Goal: Obtain resource: Obtain resource

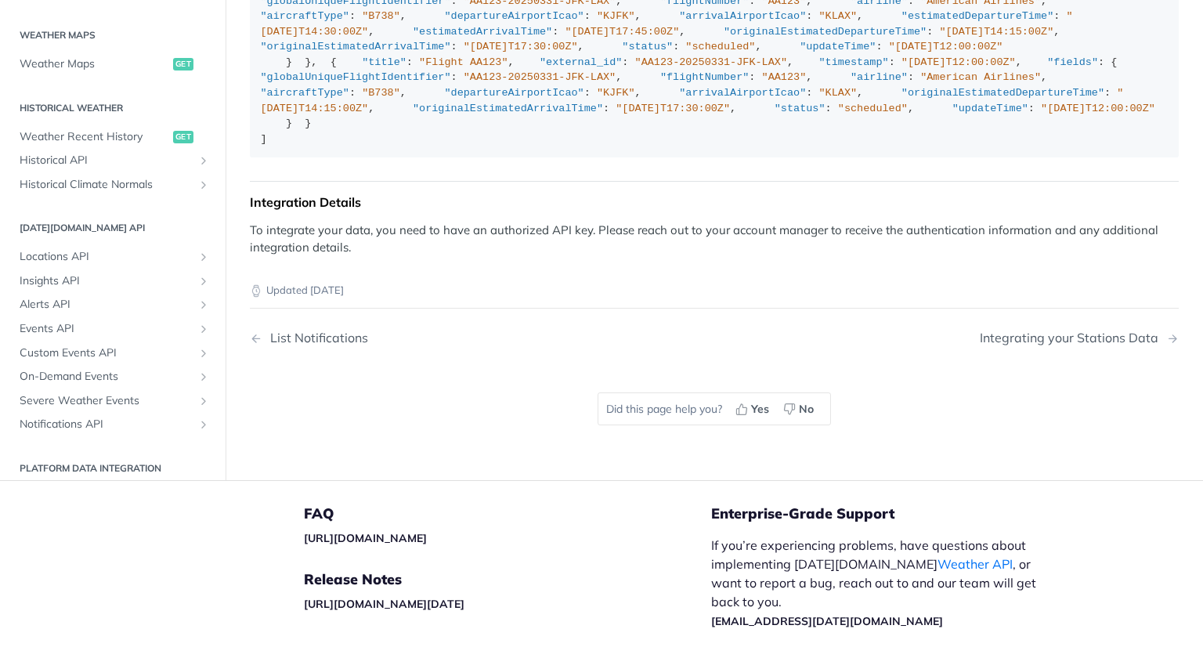
scroll to position [22, 0]
click at [897, 146] on div "[ { "title" : "Flight AA123" , "external_id" : "AA123-20250331-JFK-LAX" , "time…" at bounding box center [715, 62] width 908 height 168
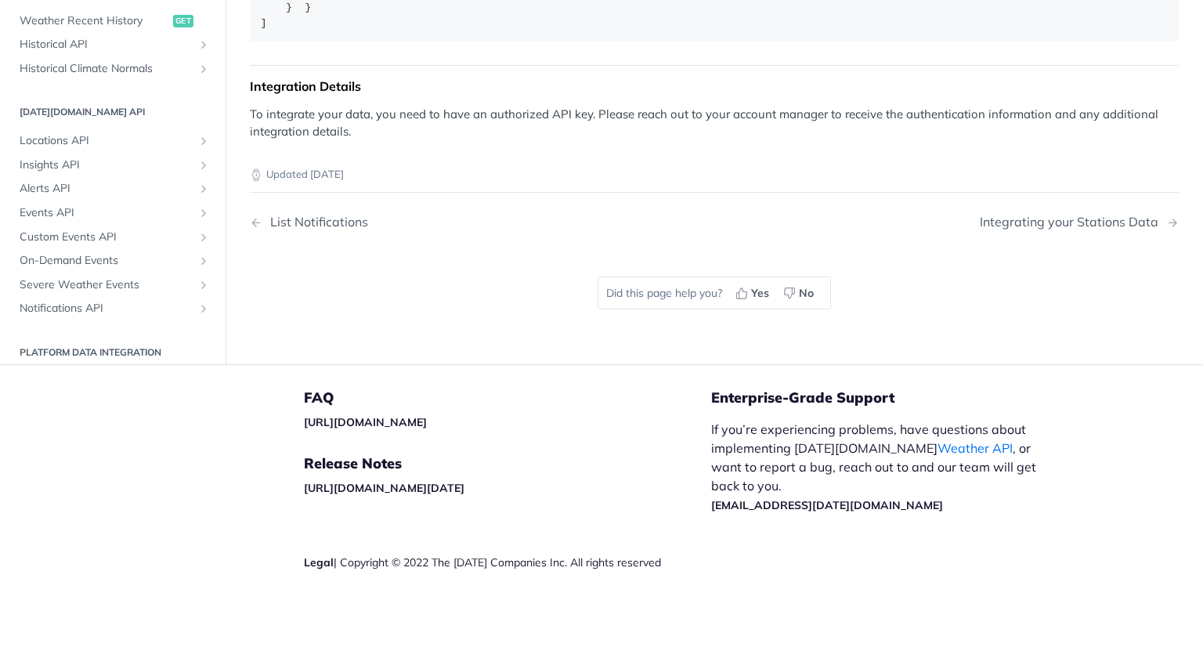
scroll to position [3172, 0]
click at [862, 183] on div "Updated [DATE]" at bounding box center [714, 162] width 929 height 42
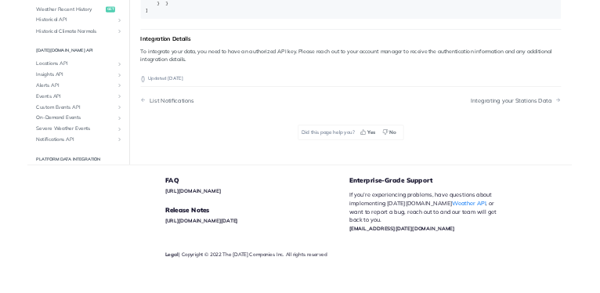
scroll to position [3407, 0]
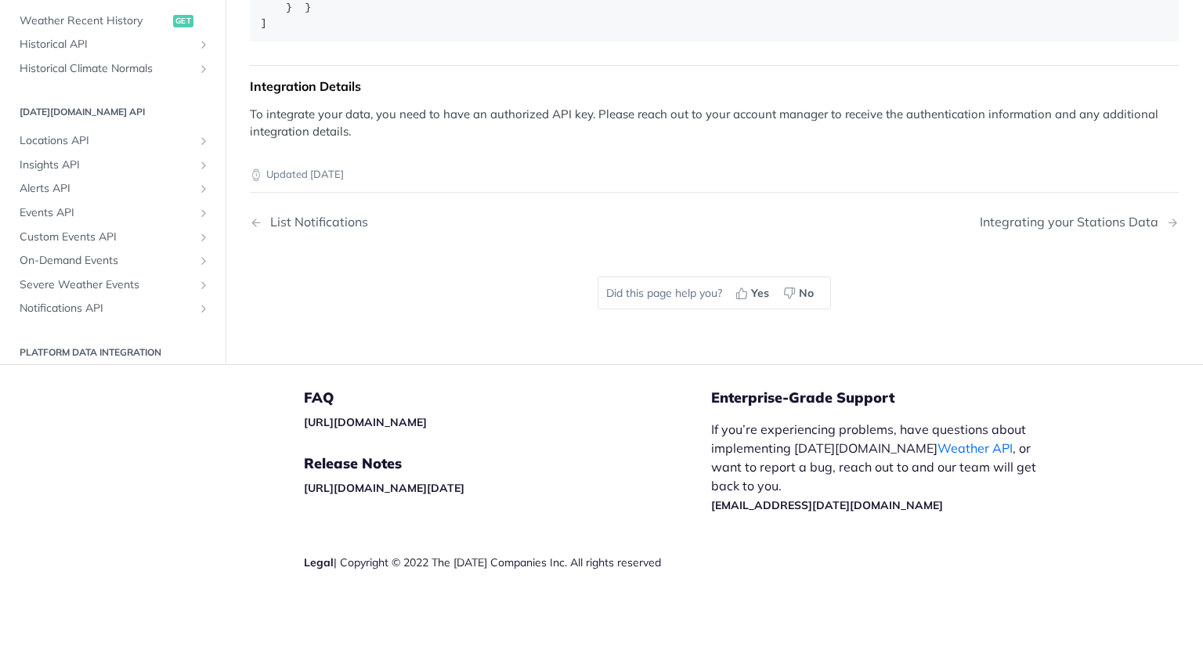
drag, startPoint x: 661, startPoint y: 636, endPoint x: 578, endPoint y: 648, distance: 83.9
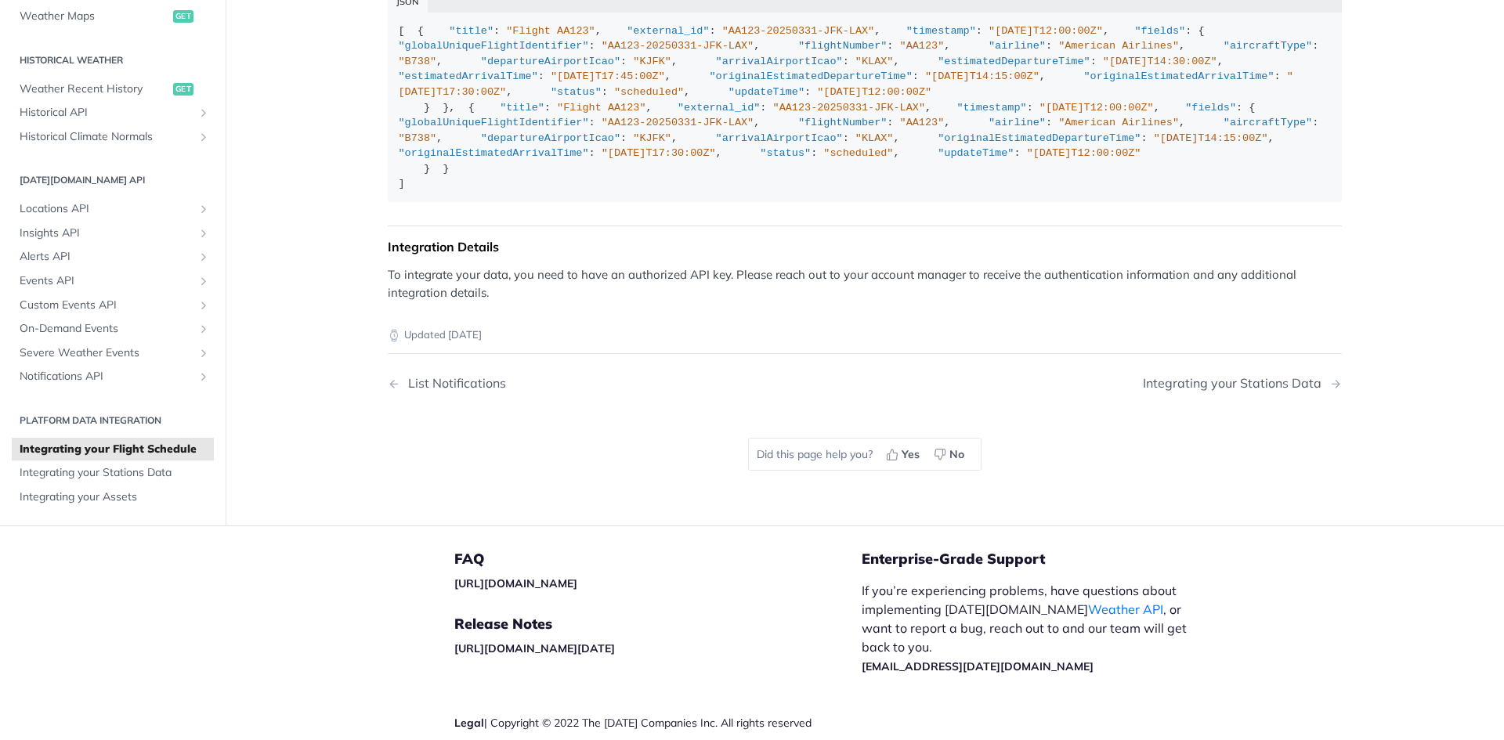
scroll to position [2700, 0]
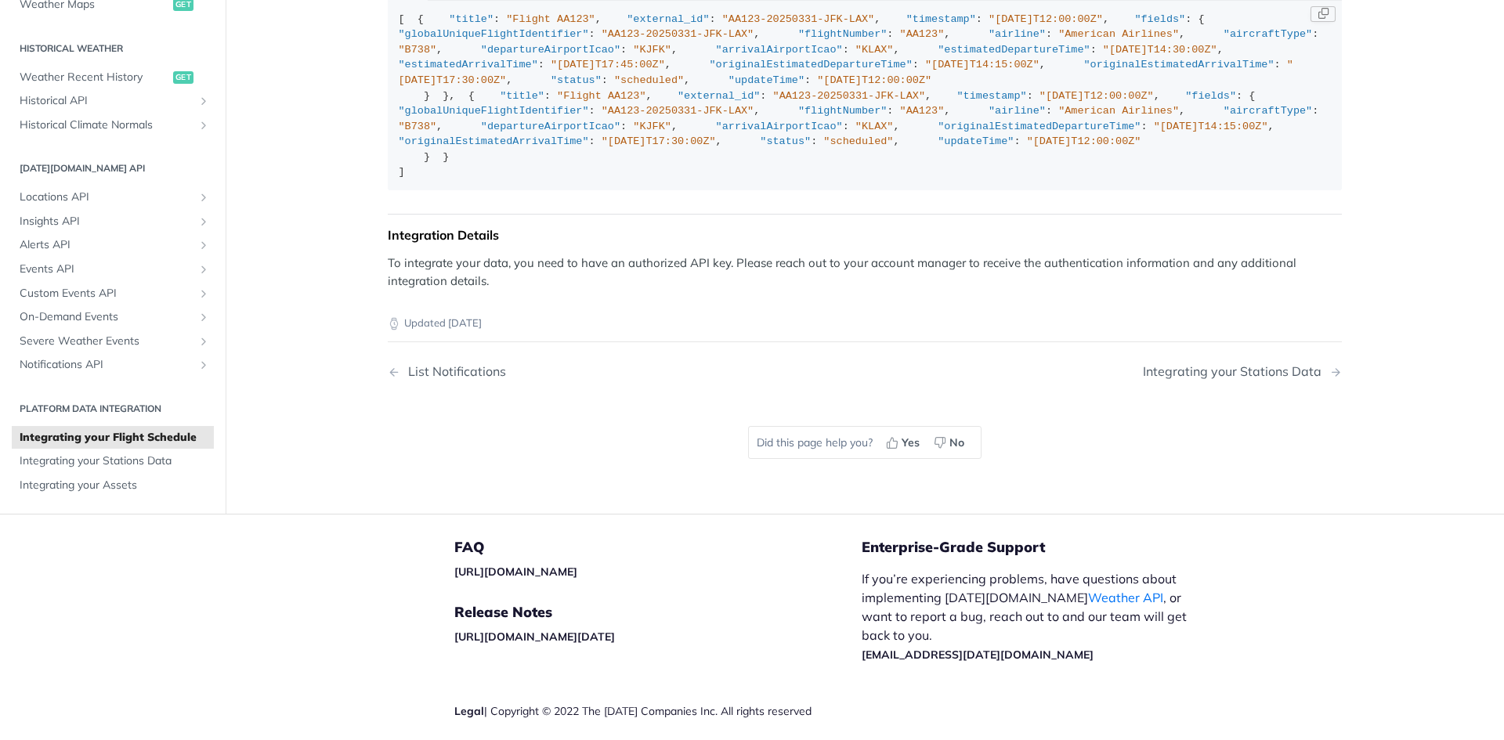
click at [504, 180] on div "[ { "title" : "Flight AA123" , "external_id" : "AA123-20250331-JFK-LAX" , "time…" at bounding box center [865, 96] width 933 height 168
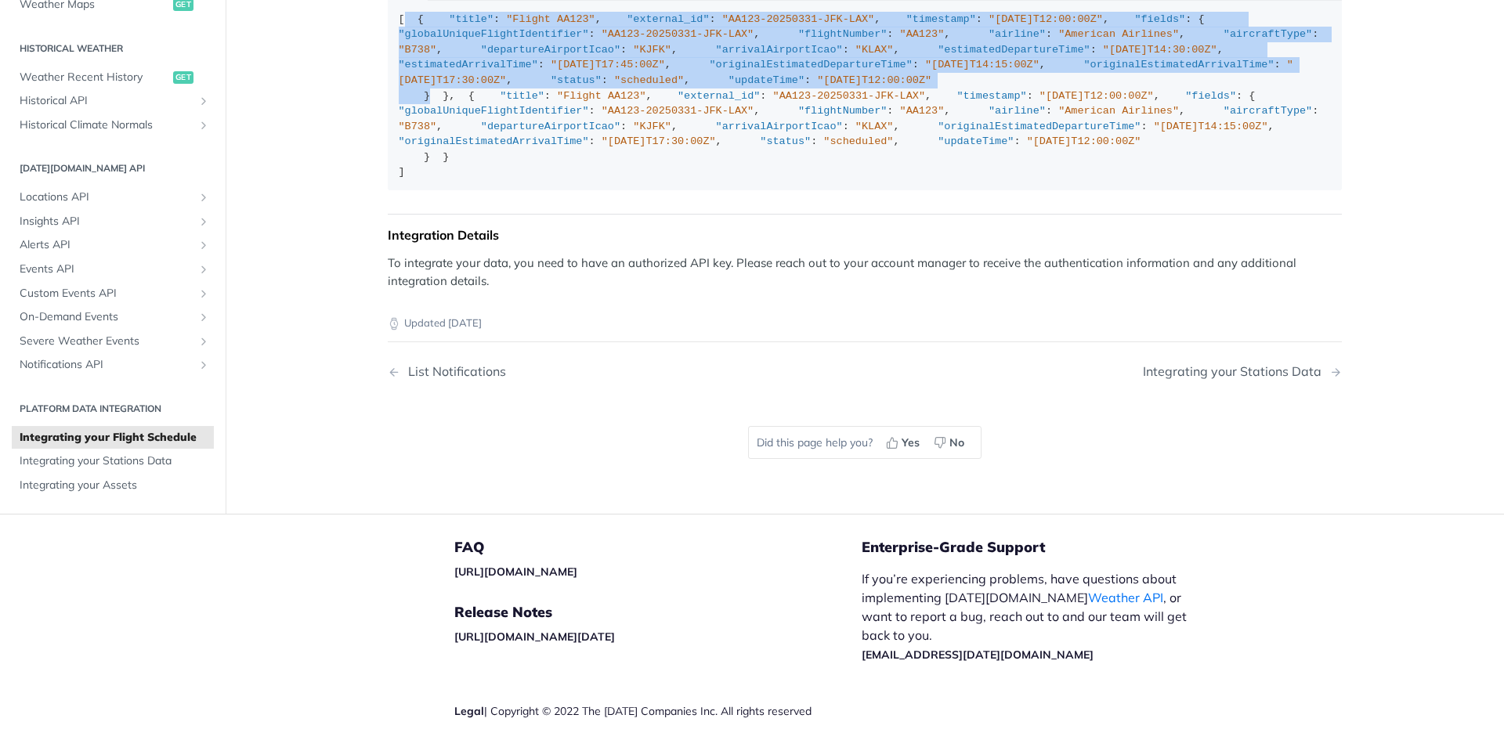
drag, startPoint x: 436, startPoint y: 300, endPoint x: 266, endPoint y: 36, distance: 314.4
copy div "{ "title" : "Flight AA123" , "external_id" : "AA123-20250331-JFK-LAX" , "timest…"
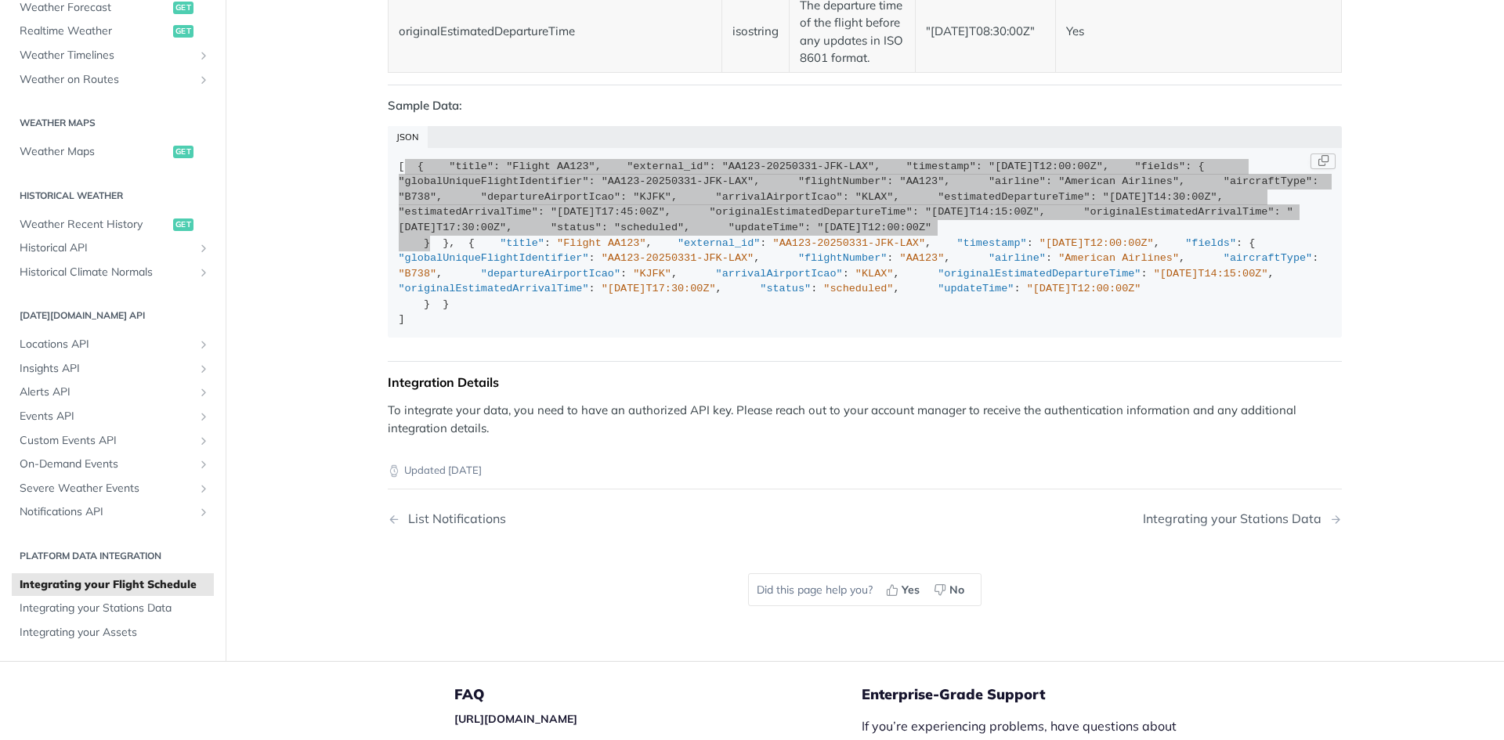
scroll to position [2543, 0]
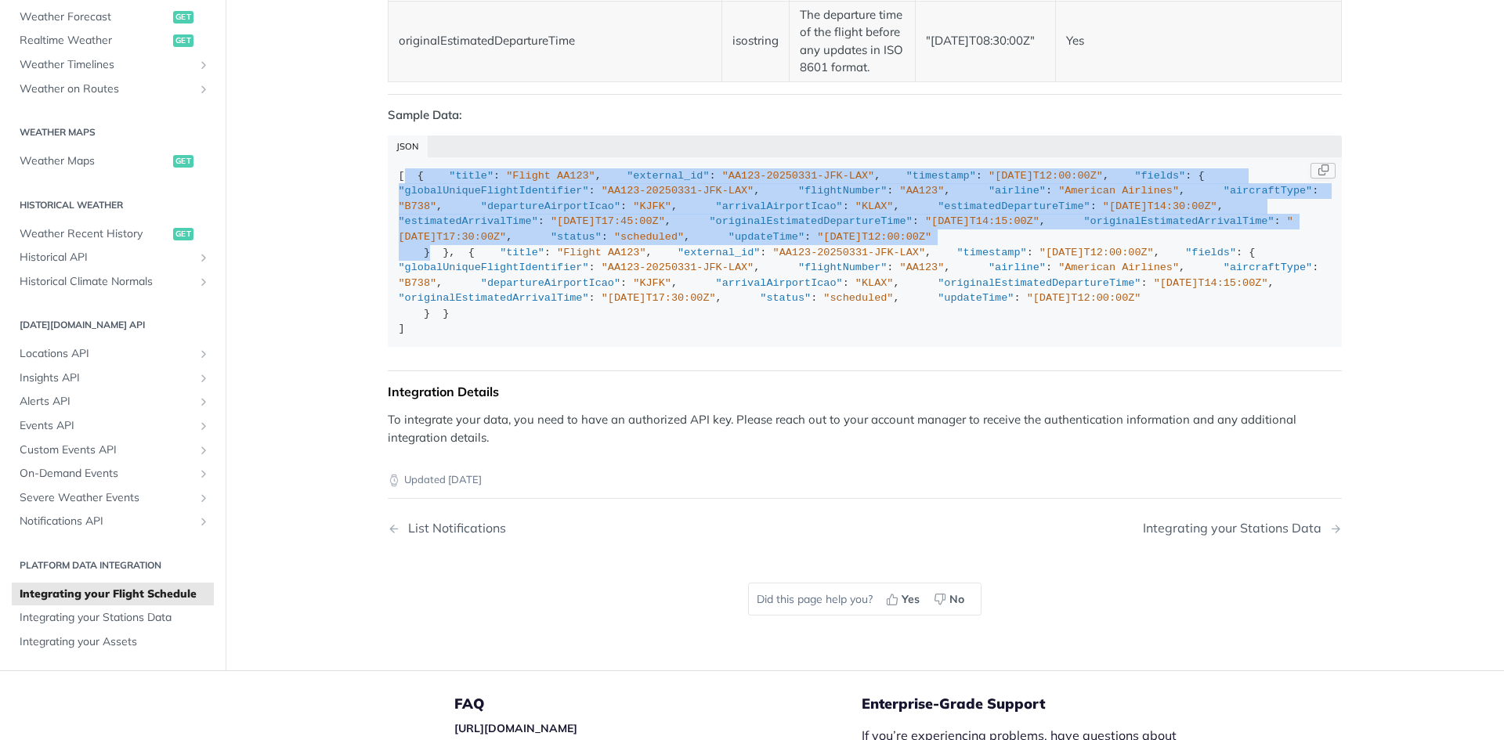
click at [485, 260] on div "[ { "title" : "Flight AA123" , "external_id" : "AA123-20250331-JFK-LAX" , "time…" at bounding box center [865, 252] width 933 height 168
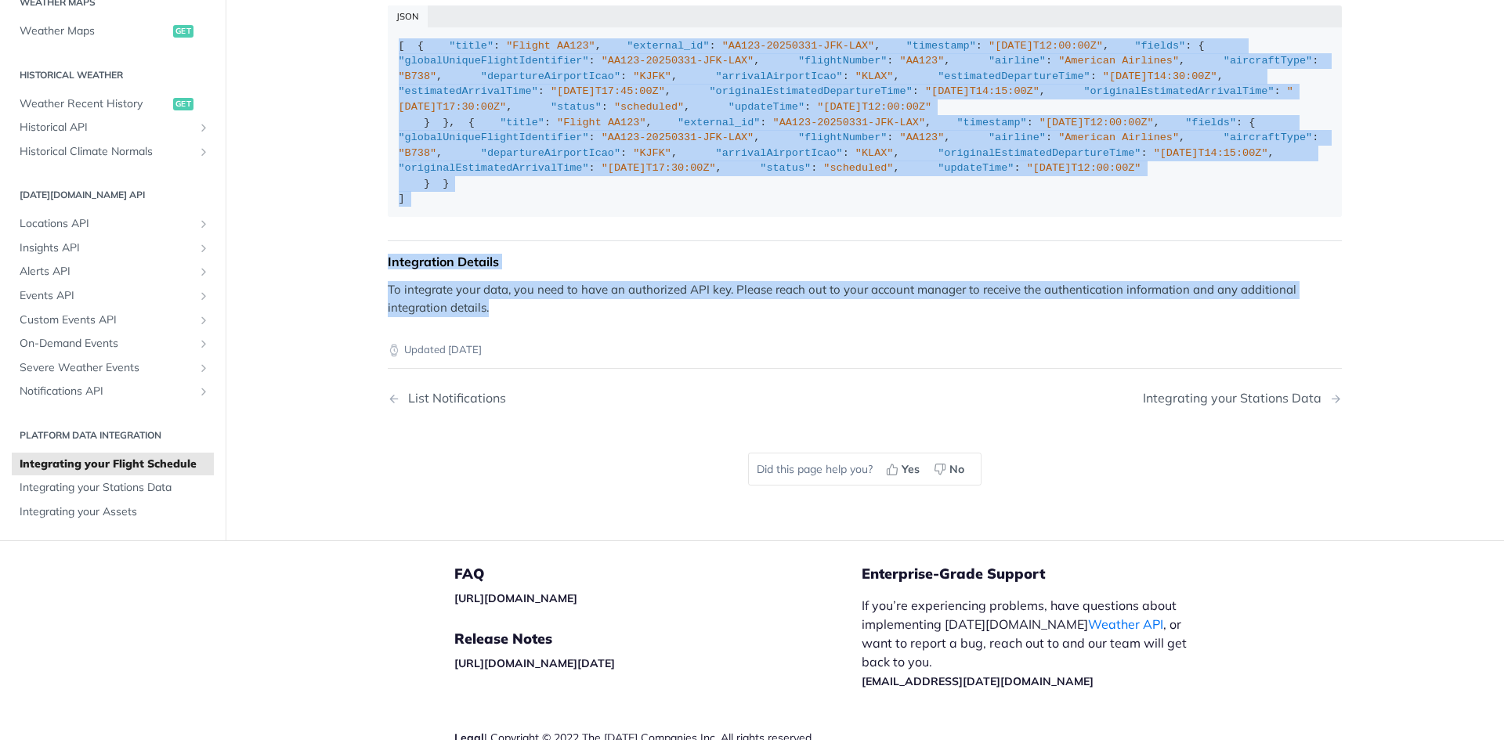
scroll to position [2708, 0]
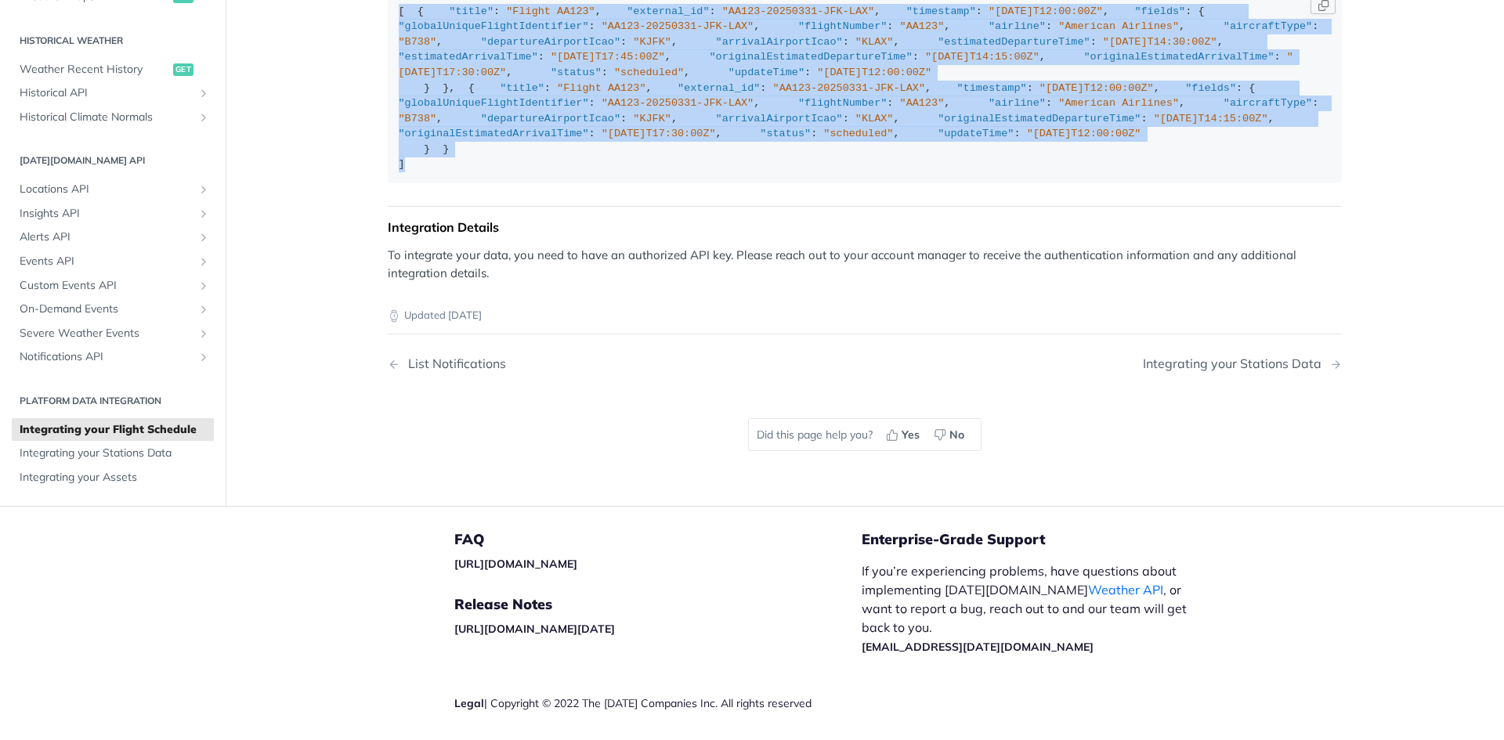
drag, startPoint x: 392, startPoint y: 179, endPoint x: 404, endPoint y: 580, distance: 401.2
click at [404, 183] on code "[ { "title" : "Flight AA123" , "external_id" : "AA123-20250331-JFK-LAX" , "time…" at bounding box center [865, 88] width 954 height 190
copy div "[ { "title" : "Flight AA123" , "external_id" : "AA123-20250331-JFK-LAX" , "time…"
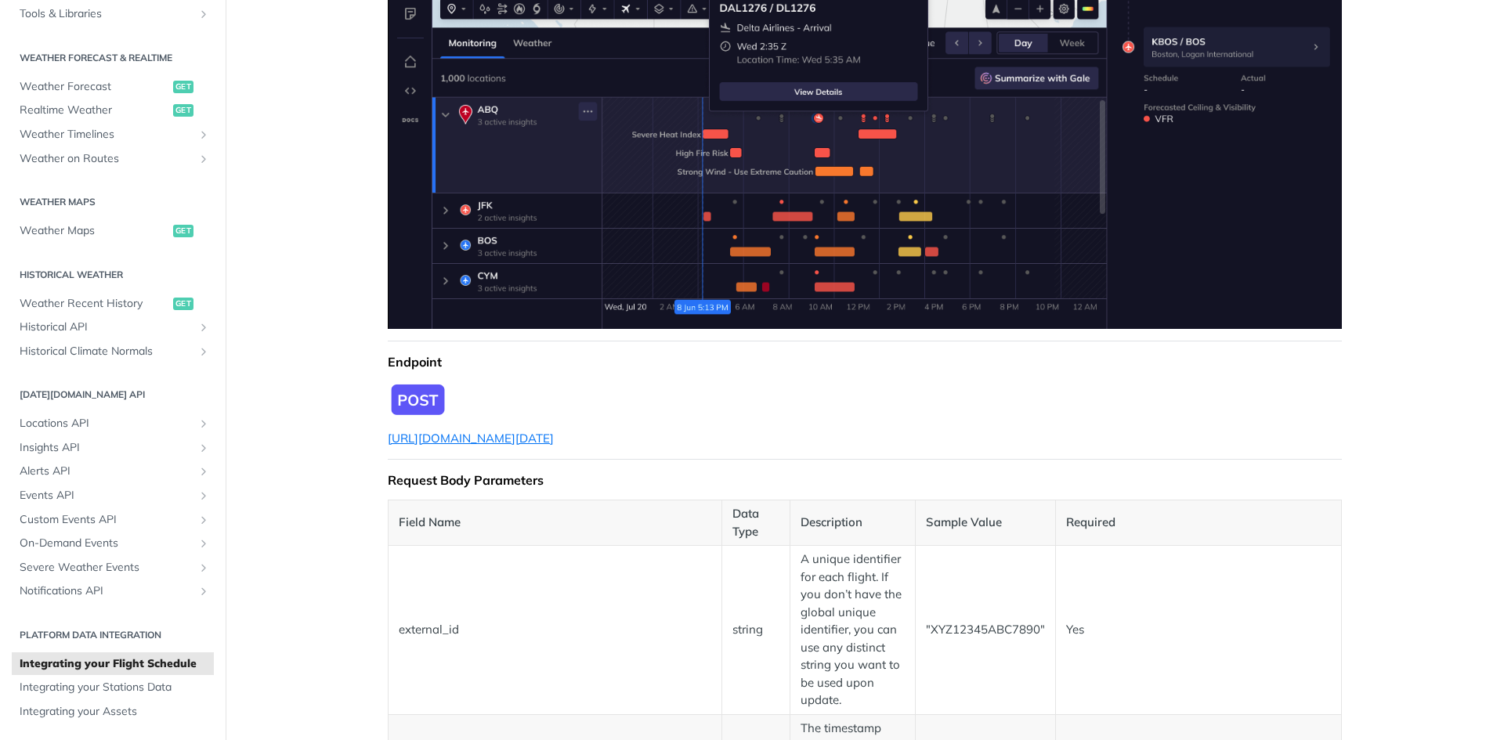
scroll to position [515, 0]
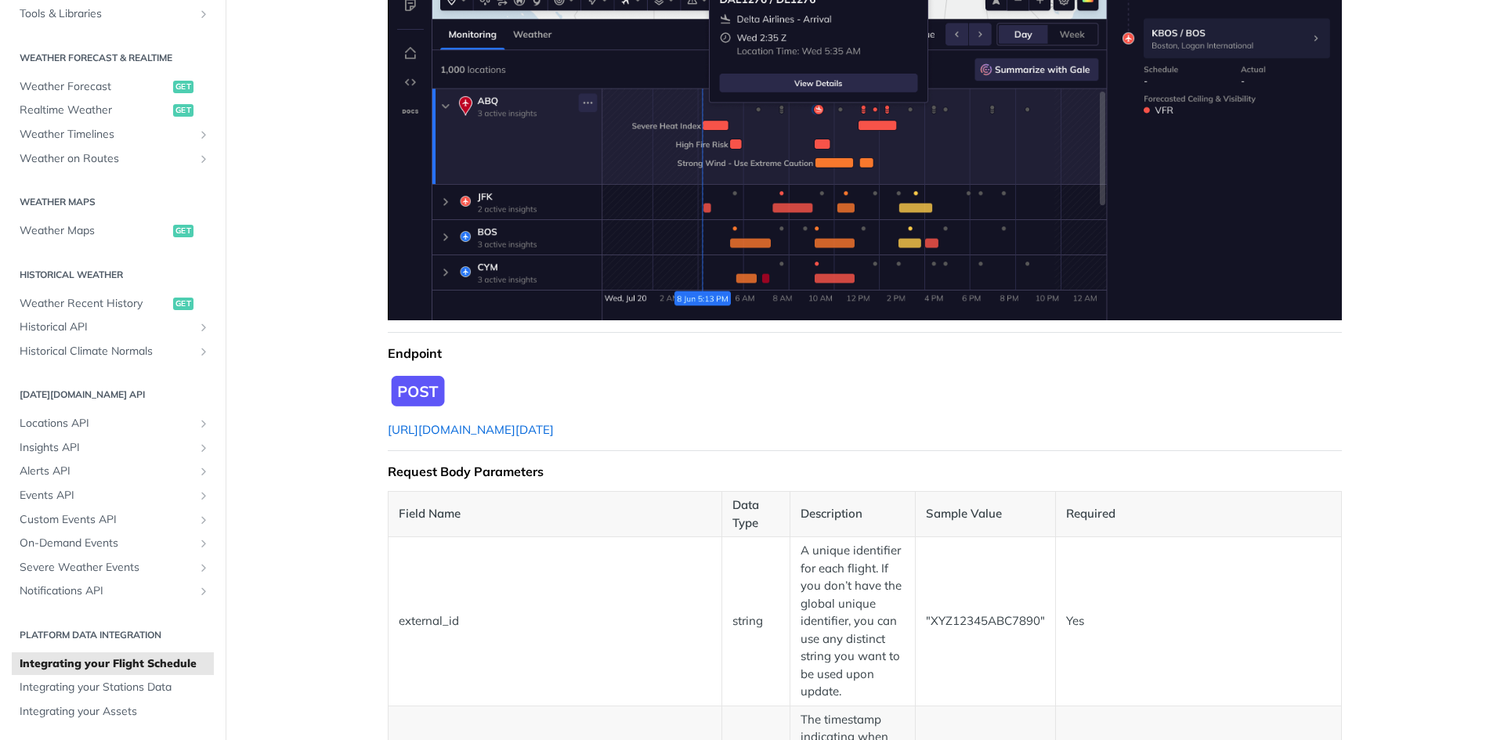
drag, startPoint x: 665, startPoint y: 431, endPoint x: 383, endPoint y: 433, distance: 282.0
click at [388, 433] on p "[URL][DOMAIN_NAME][DATE]" at bounding box center [865, 430] width 954 height 18
copy link "[URL][DOMAIN_NAME][DATE]"
click at [815, 397] on span "Expand image" at bounding box center [865, 391] width 954 height 37
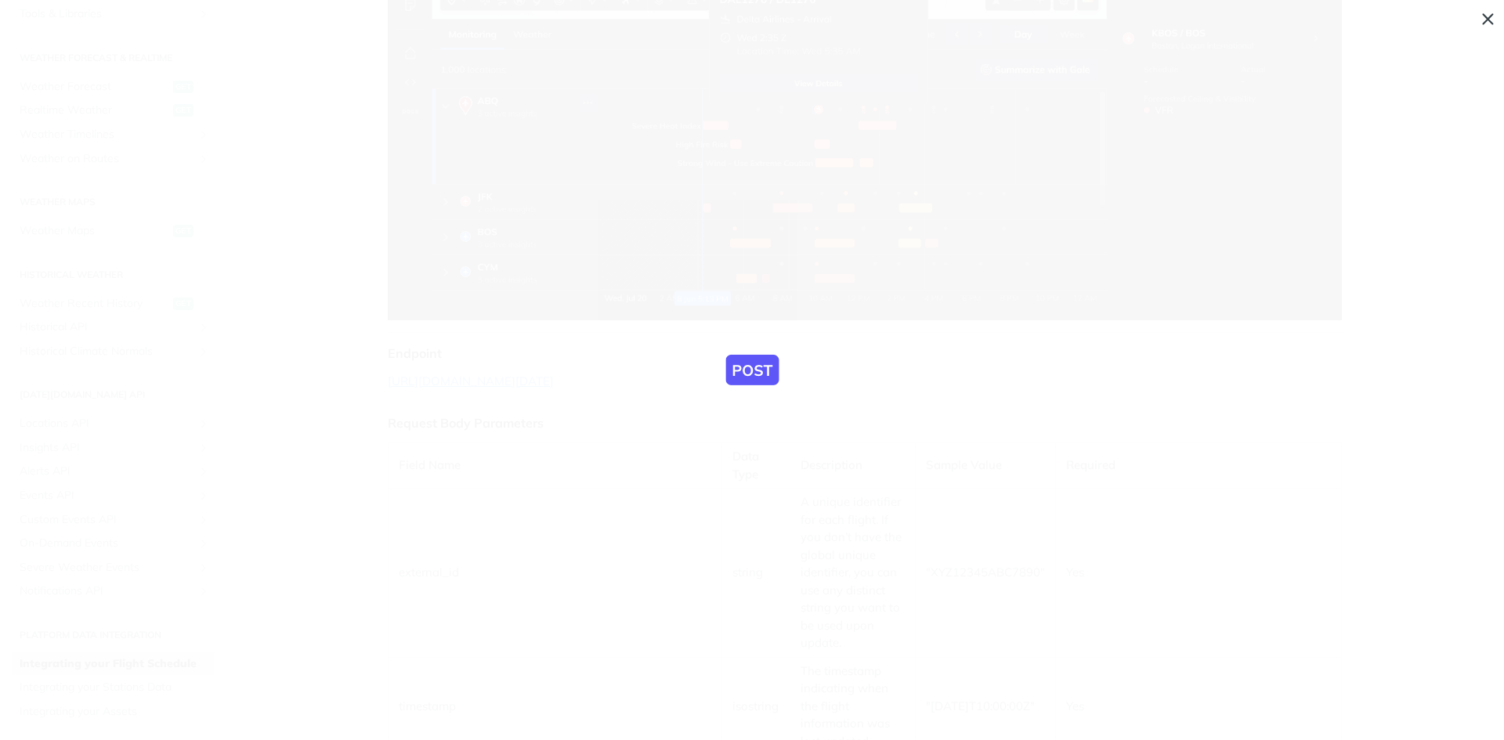
click at [582, 182] on span "Collapse image" at bounding box center [752, 370] width 1504 height 740
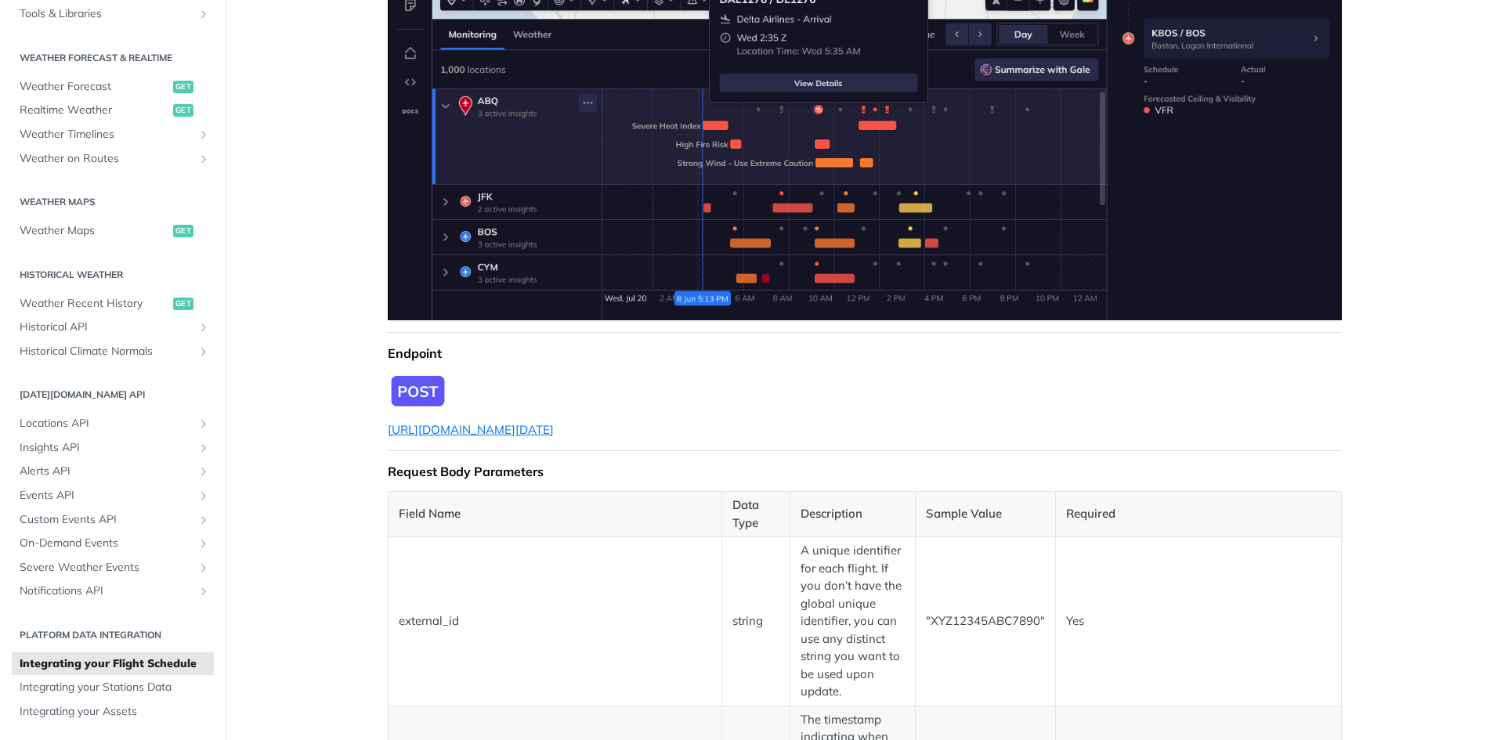
click at [488, 388] on span "Expand image" at bounding box center [865, 391] width 954 height 37
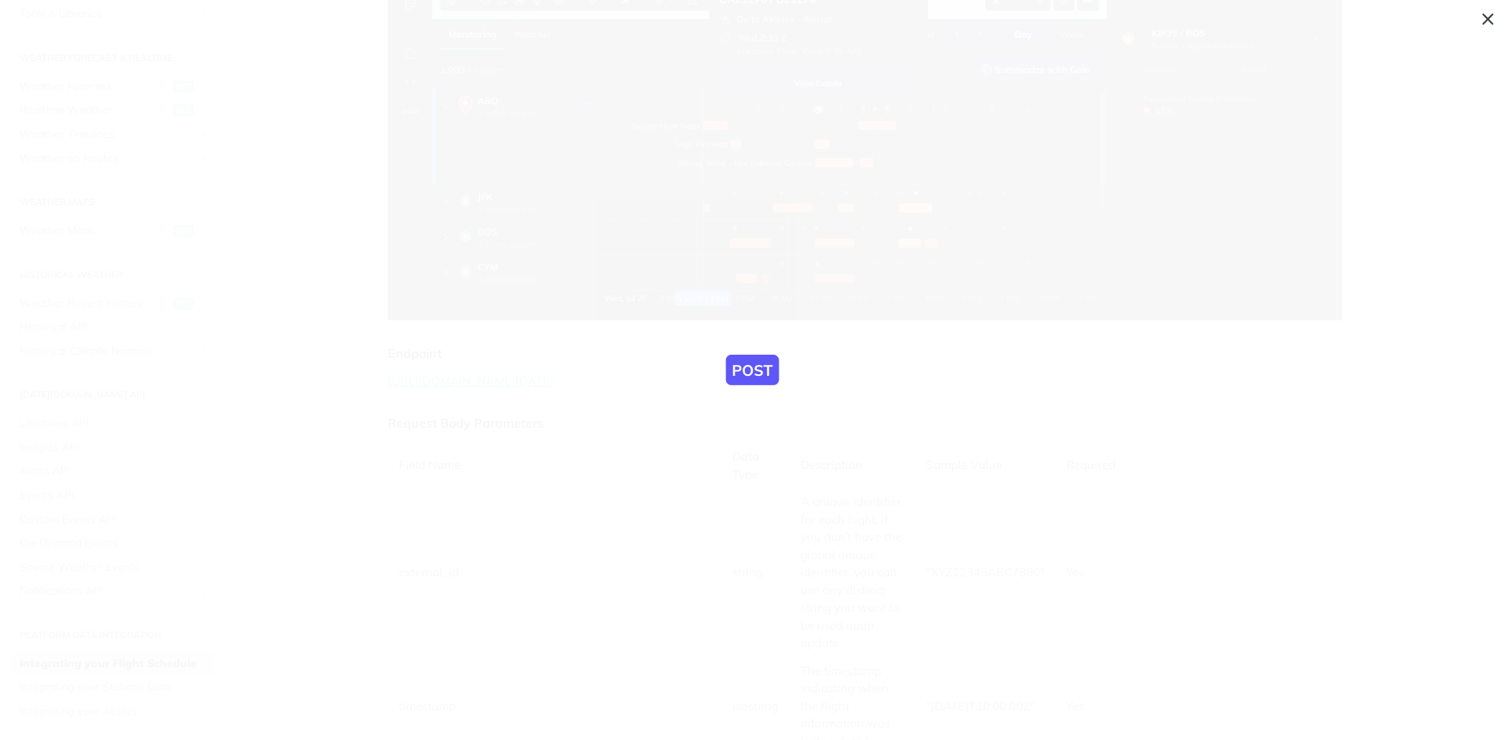
click at [488, 388] on span "Collapse image" at bounding box center [752, 370] width 1504 height 740
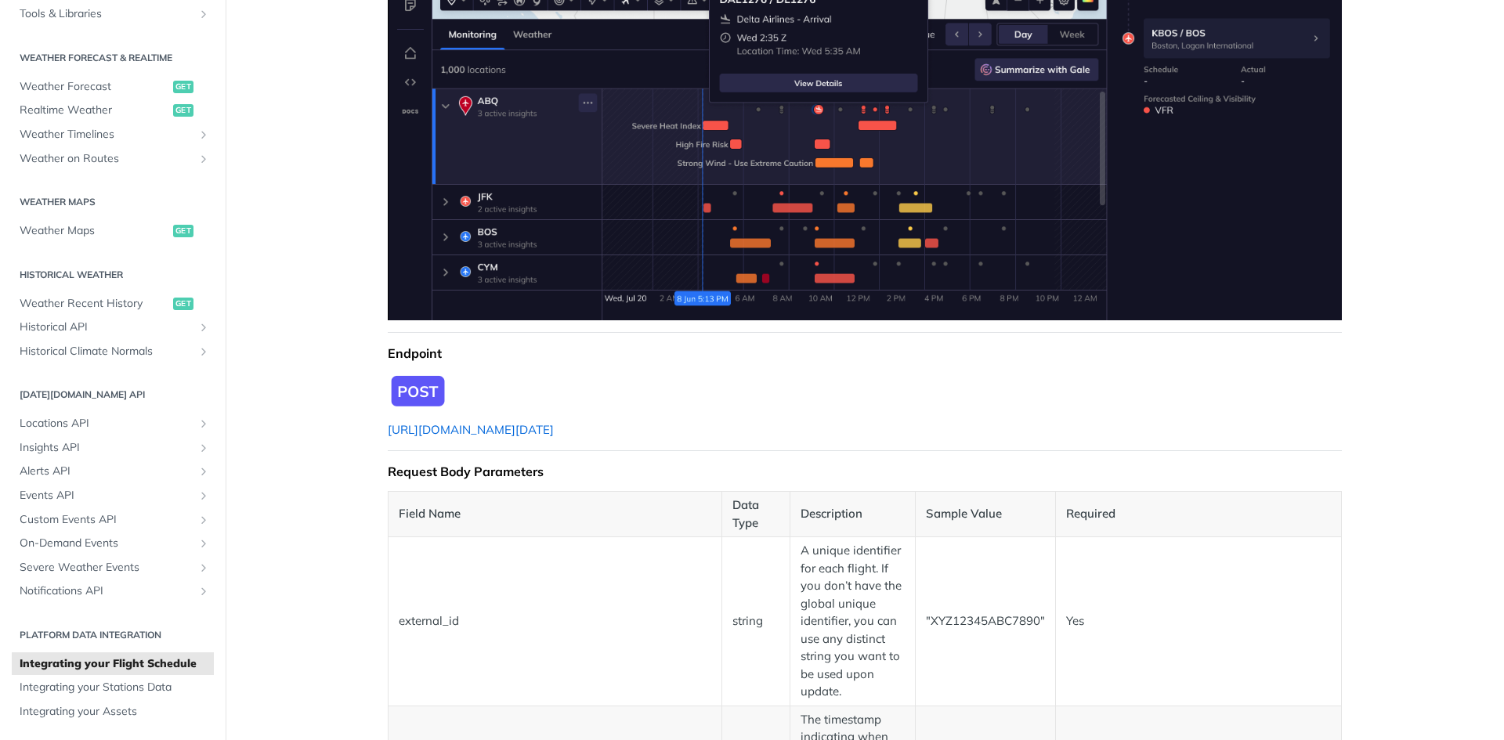
click at [544, 430] on link "[URL][DOMAIN_NAME][DATE]" at bounding box center [471, 429] width 166 height 15
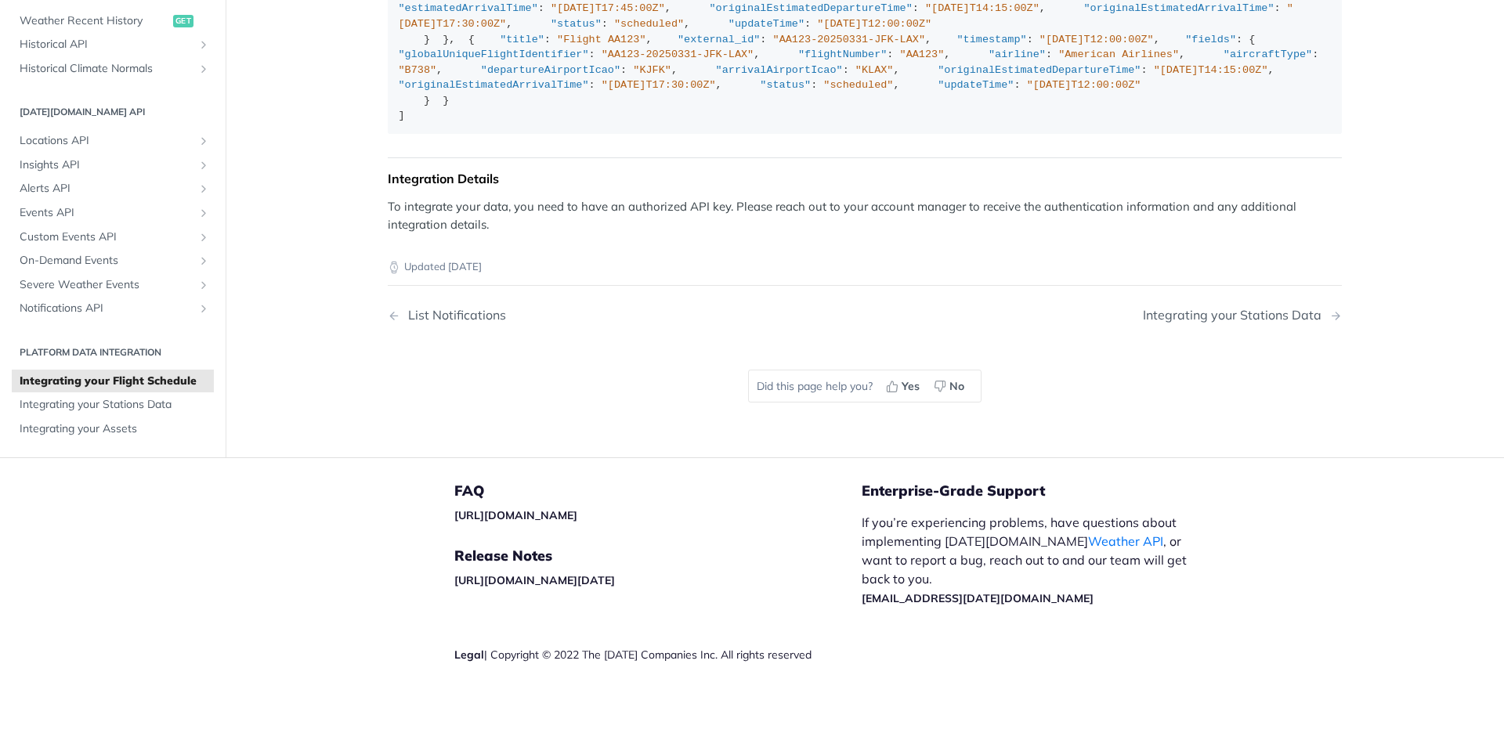
scroll to position [3170, 0]
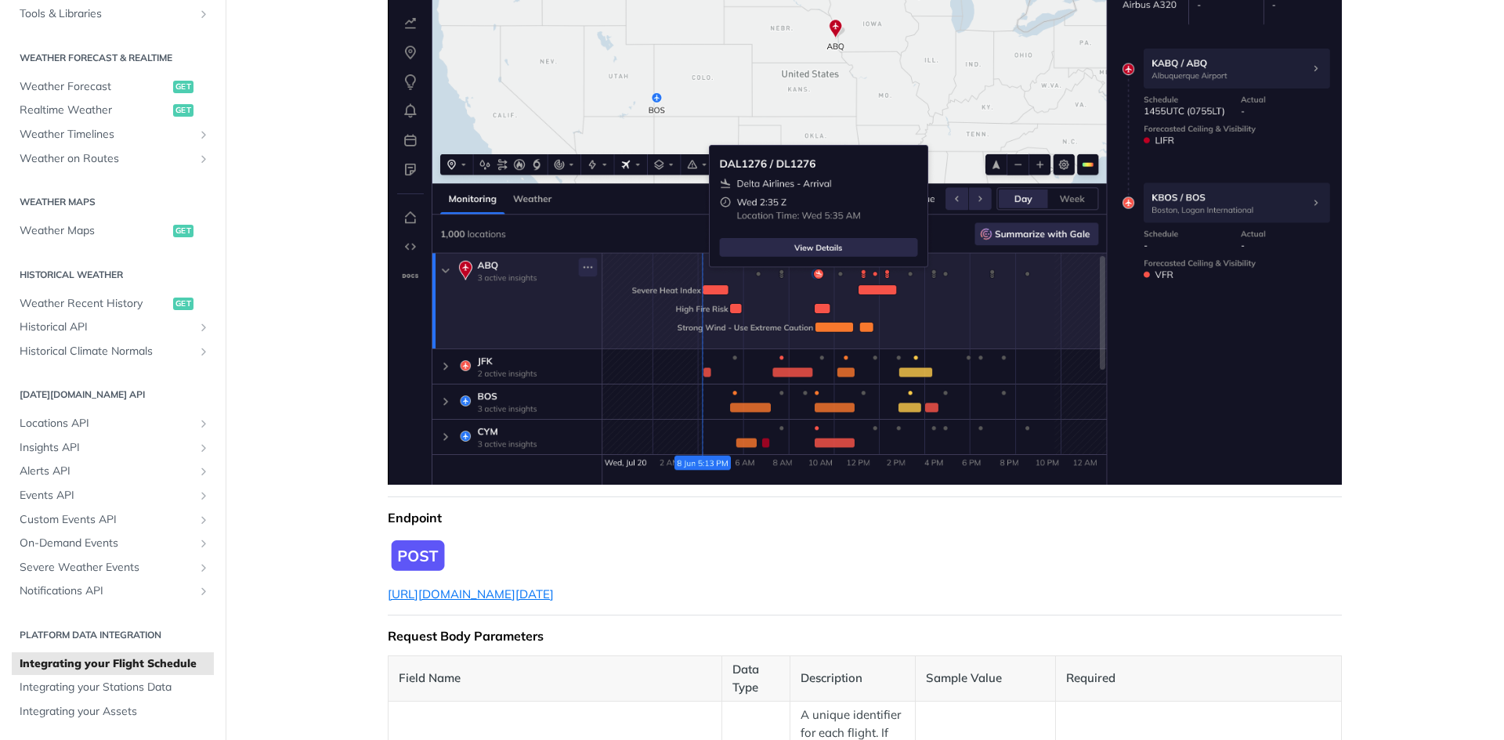
scroll to position [742, 0]
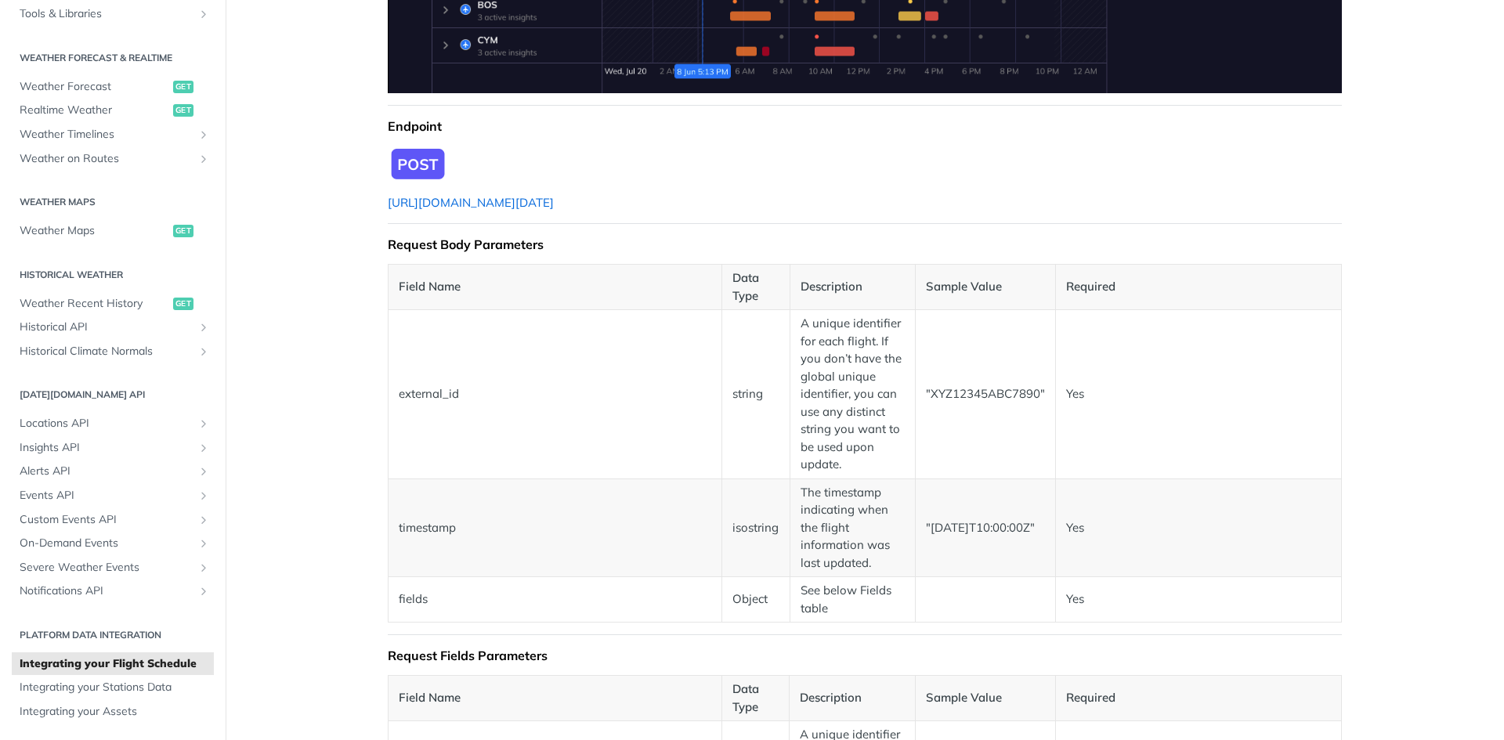
drag, startPoint x: 663, startPoint y: 206, endPoint x: 383, endPoint y: 209, distance: 280.4
click at [388, 209] on p "[URL][DOMAIN_NAME][DATE]" at bounding box center [865, 203] width 954 height 18
copy link "[URL][DOMAIN_NAME][DATE]"
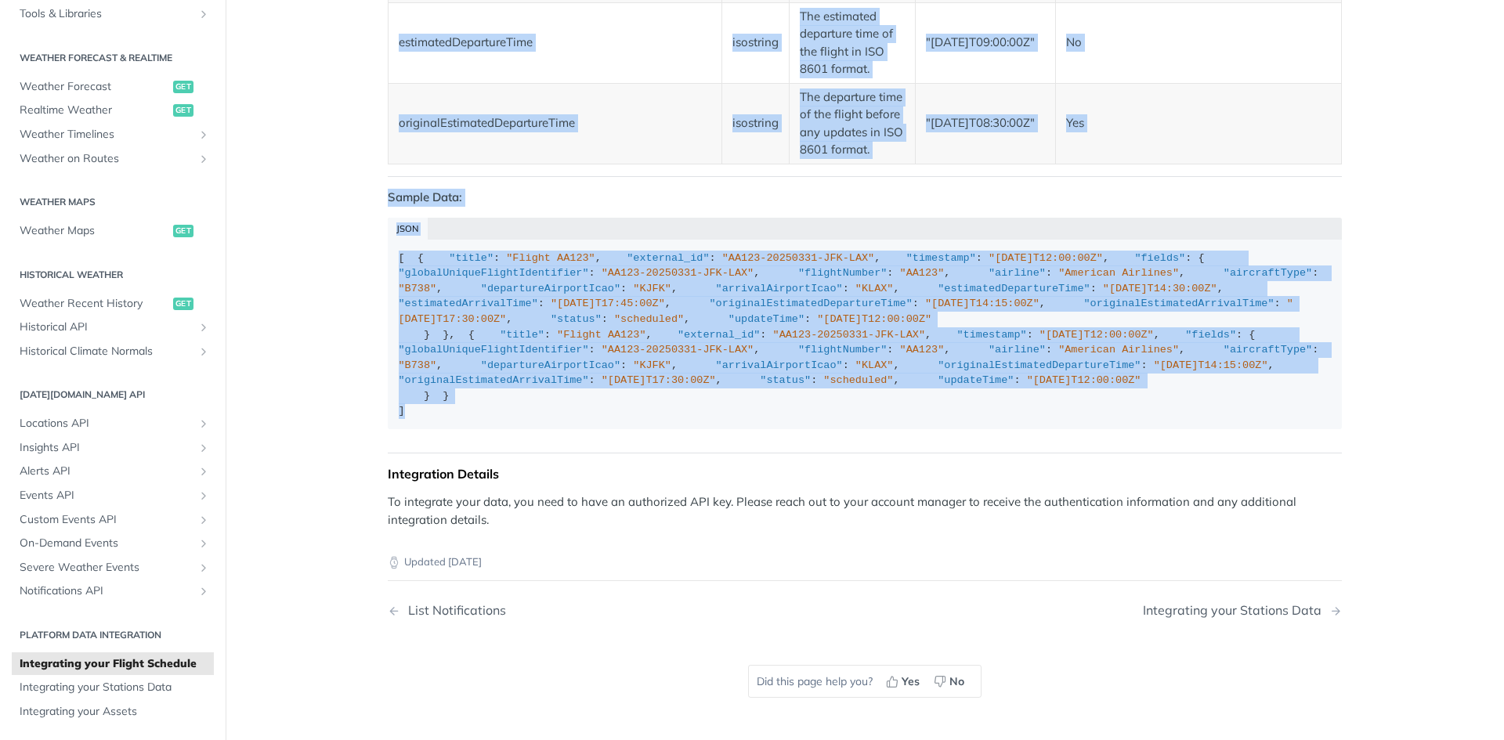
scroll to position [2448, 0]
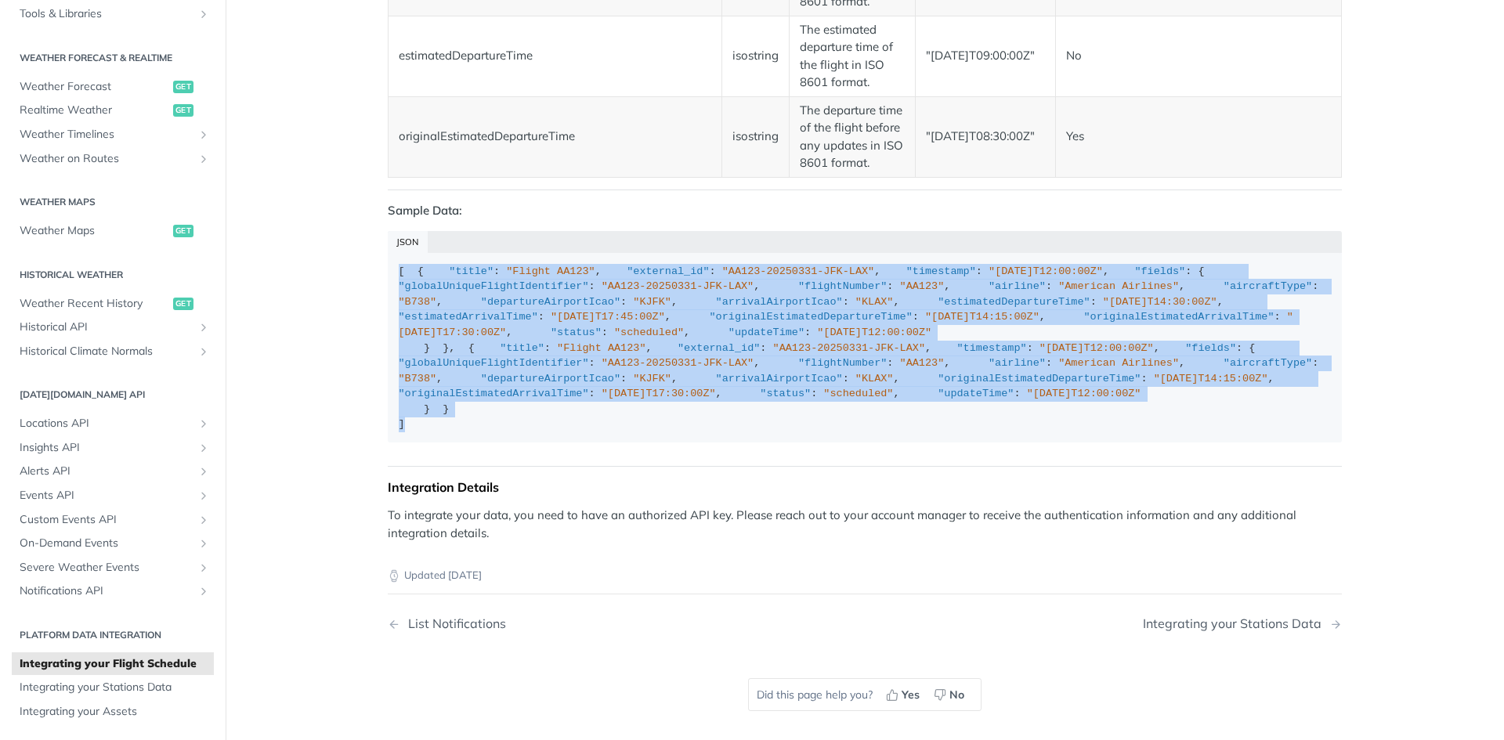
drag, startPoint x: 408, startPoint y: 431, endPoint x: 369, endPoint y: 258, distance: 176.7
copy div "[ { "title" : "Flight AA123" , "external_id" : "AA123-20250331-JFK-LAX" , "time…"
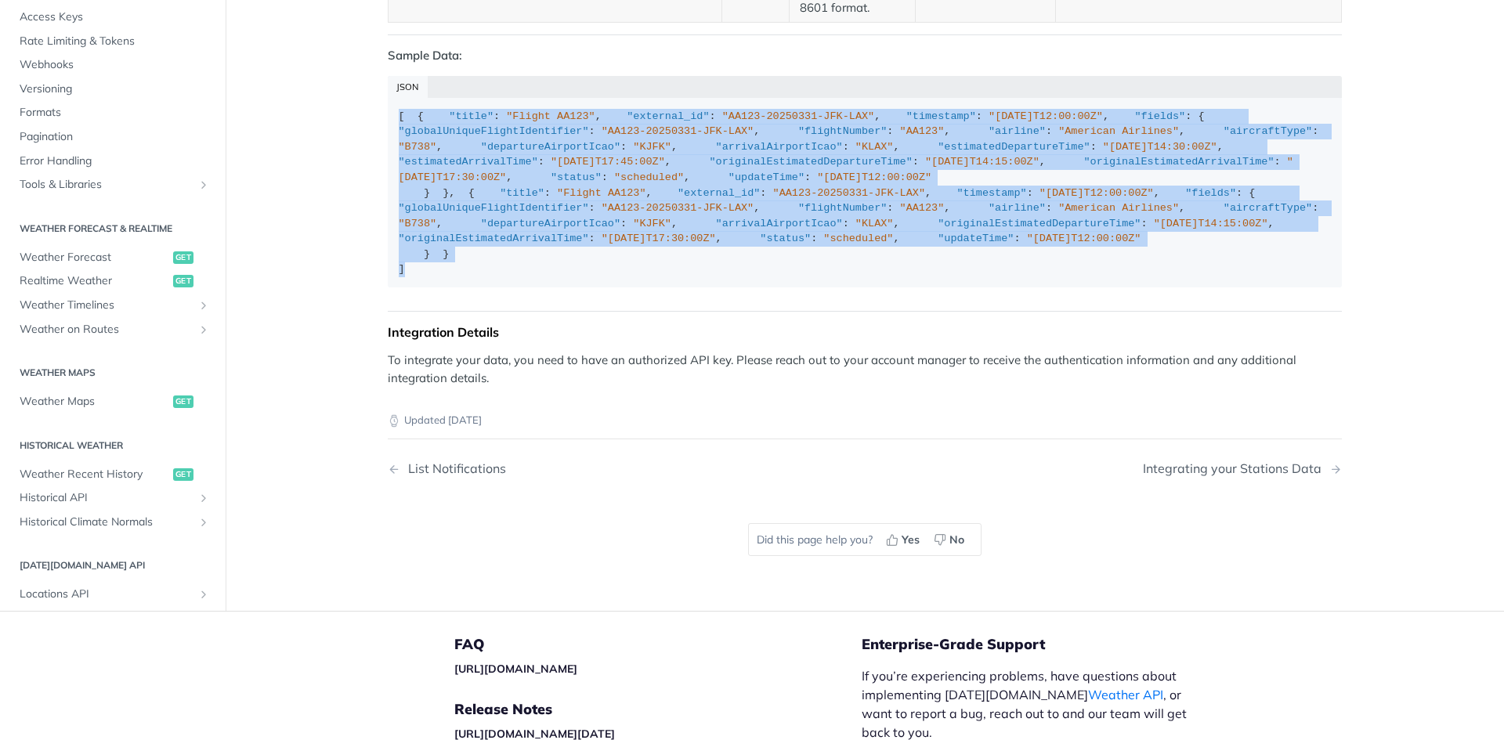
scroll to position [2387, 0]
